Goal: Navigation & Orientation: Find specific page/section

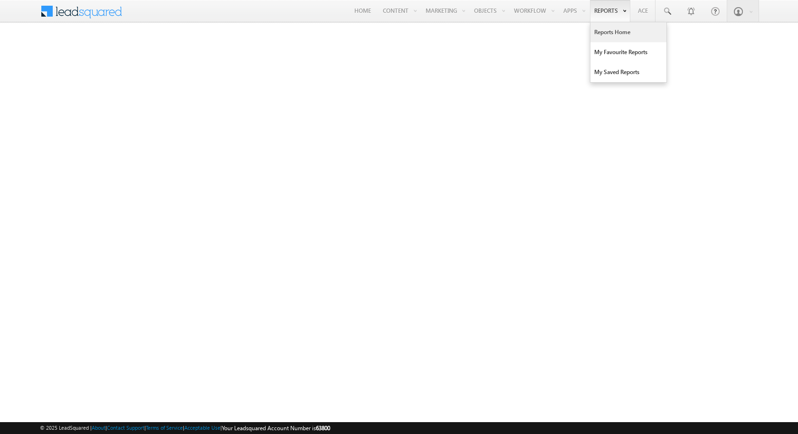
click at [604, 27] on link "Reports Home" at bounding box center [629, 32] width 76 height 20
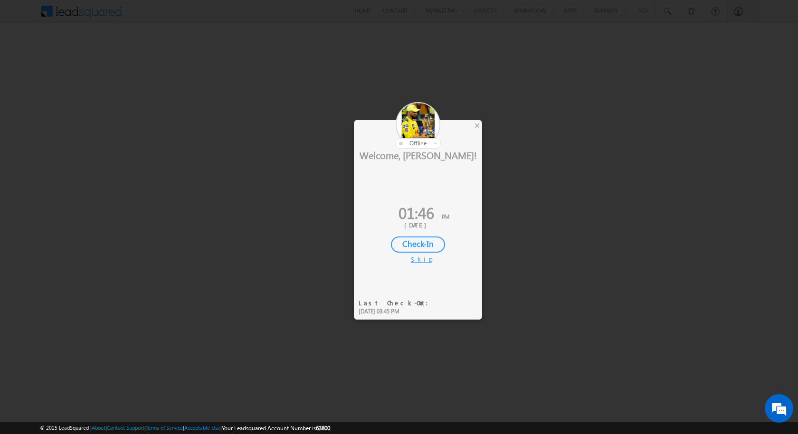
click at [416, 255] on div "Skip" at bounding box center [418, 259] width 14 height 9
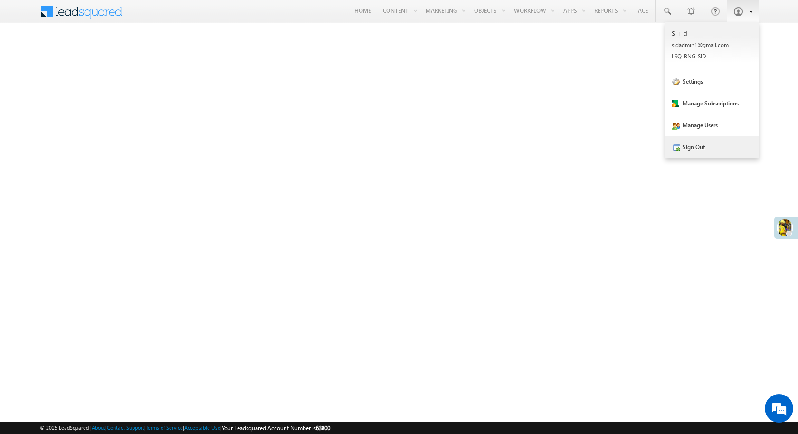
click at [706, 144] on link "Sign Out" at bounding box center [712, 147] width 93 height 22
